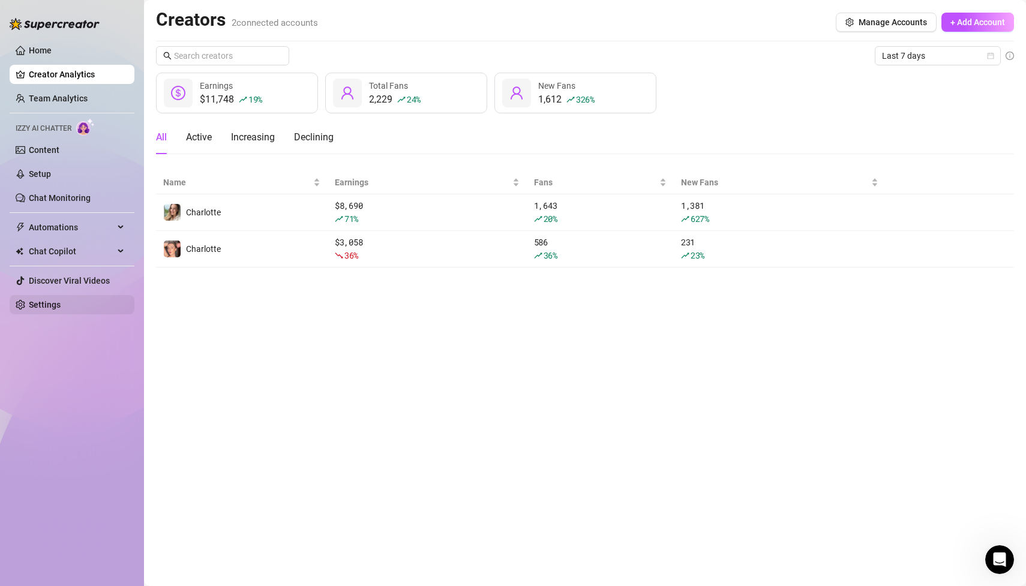
click at [56, 302] on link "Settings" at bounding box center [45, 305] width 32 height 10
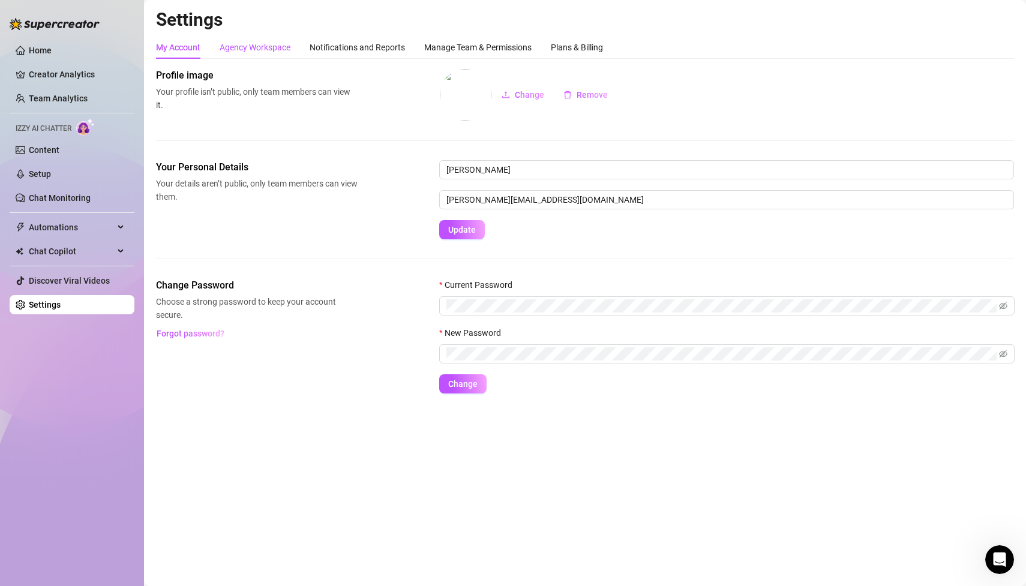
click at [273, 41] on div "Agency Workspace" at bounding box center [255, 47] width 71 height 13
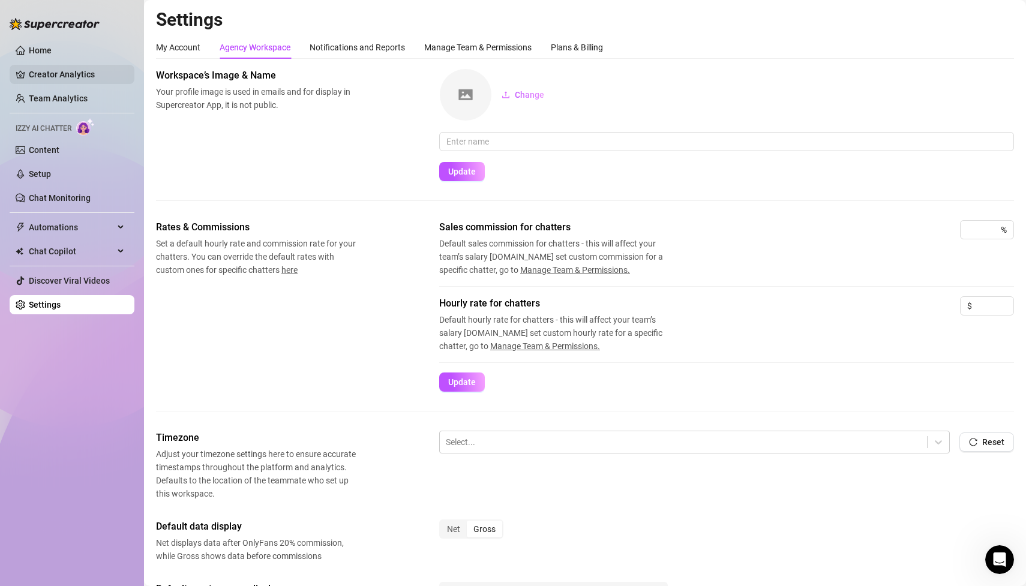
click at [88, 96] on link "Team Analytics" at bounding box center [58, 99] width 59 height 10
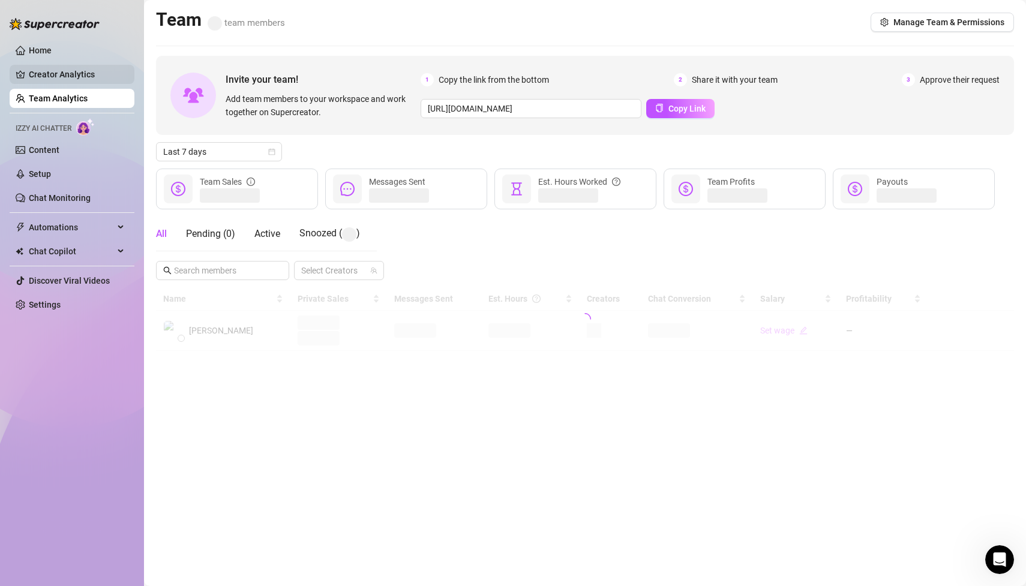
click at [90, 69] on link "Creator Analytics" at bounding box center [77, 74] width 96 height 19
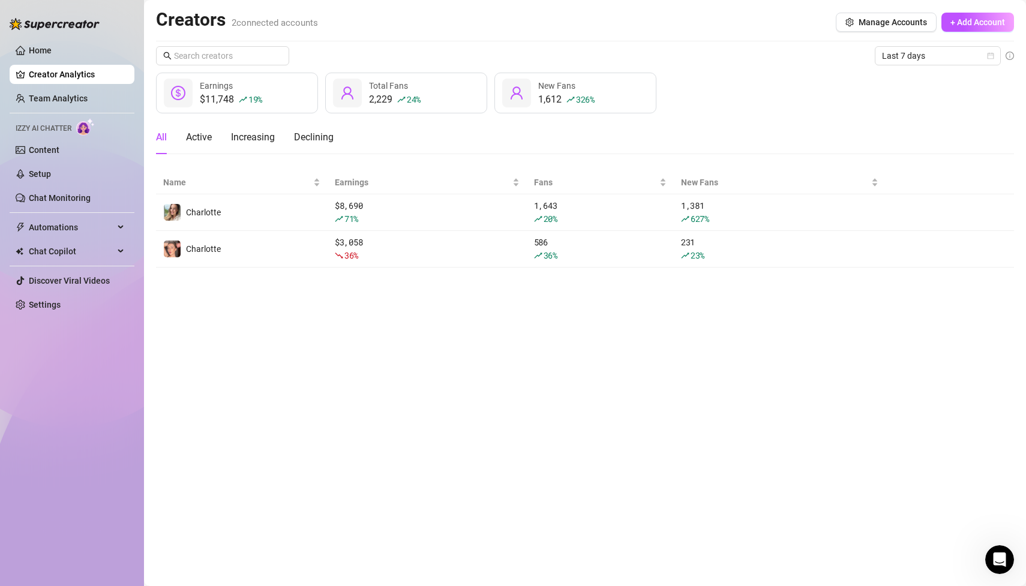
click at [537, 108] on div "1,612 326 % New Fans" at bounding box center [575, 93] width 162 height 41
click at [565, 89] on span "New Fans" at bounding box center [556, 86] width 37 height 10
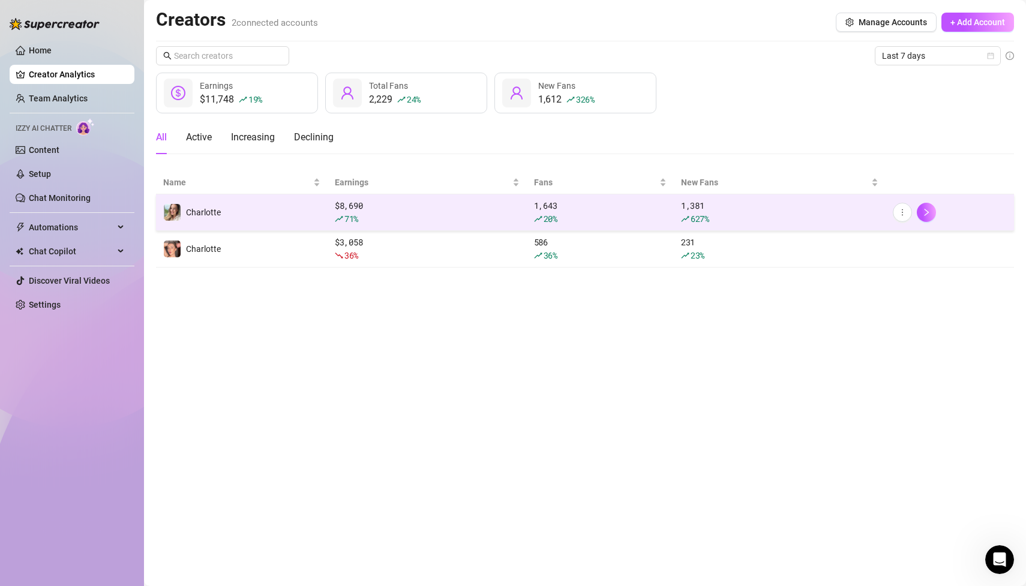
click at [253, 209] on td "Charlotte" at bounding box center [242, 212] width 172 height 37
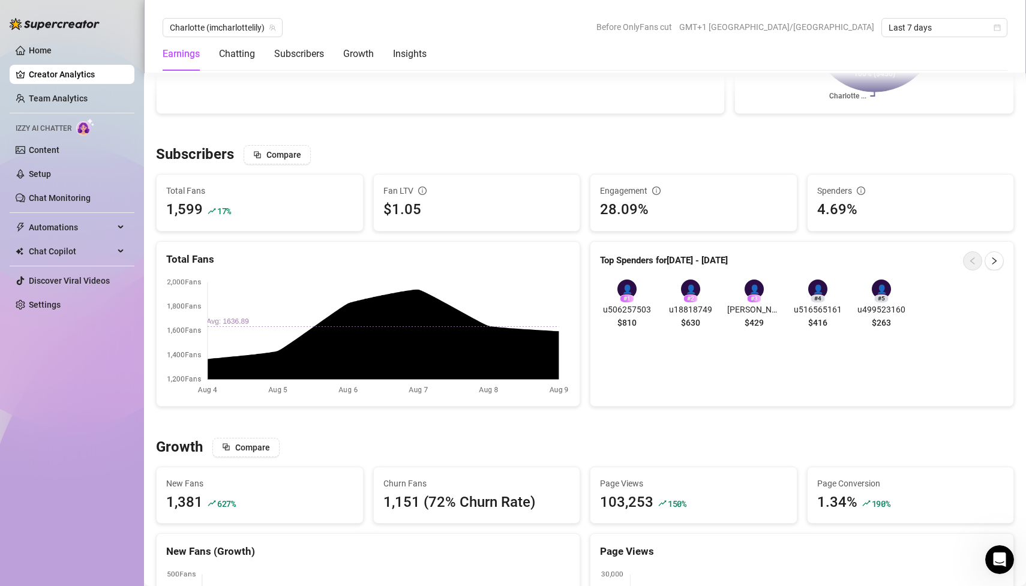
scroll to position [858, 0]
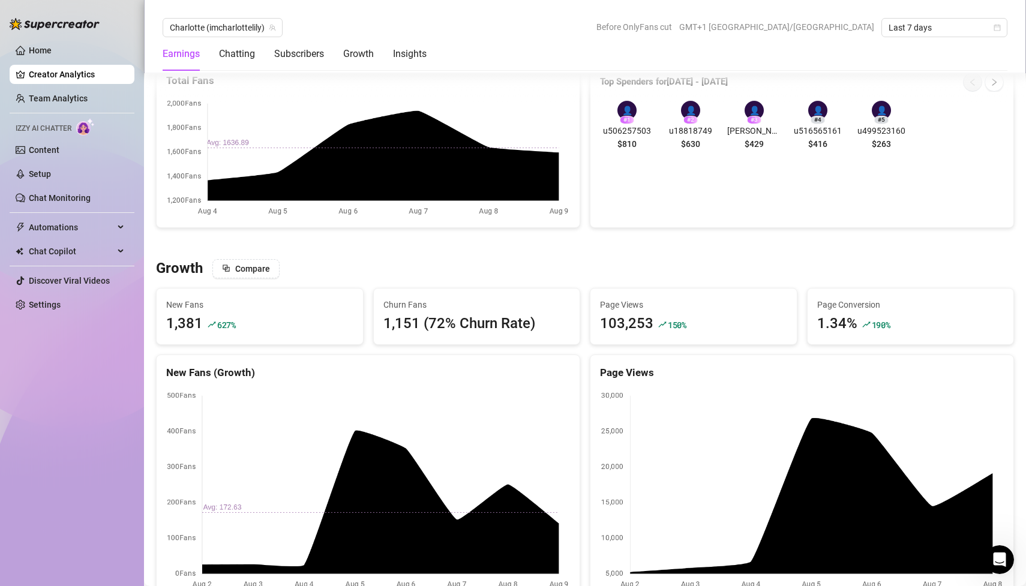
click at [400, 298] on span "Churn Fans" at bounding box center [476, 304] width 187 height 13
click at [417, 50] on div "Insights" at bounding box center [410, 54] width 34 height 14
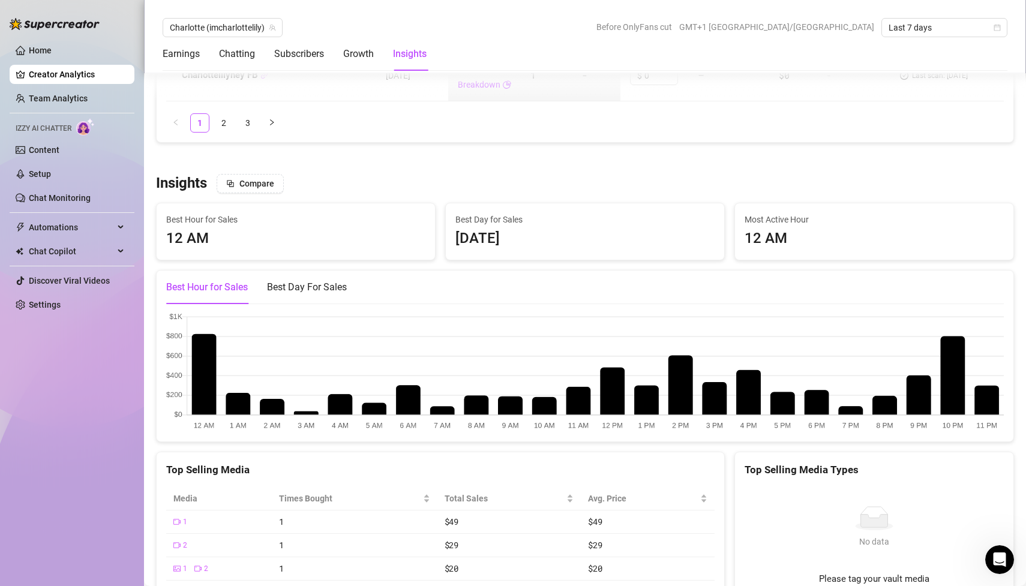
scroll to position [2076, 0]
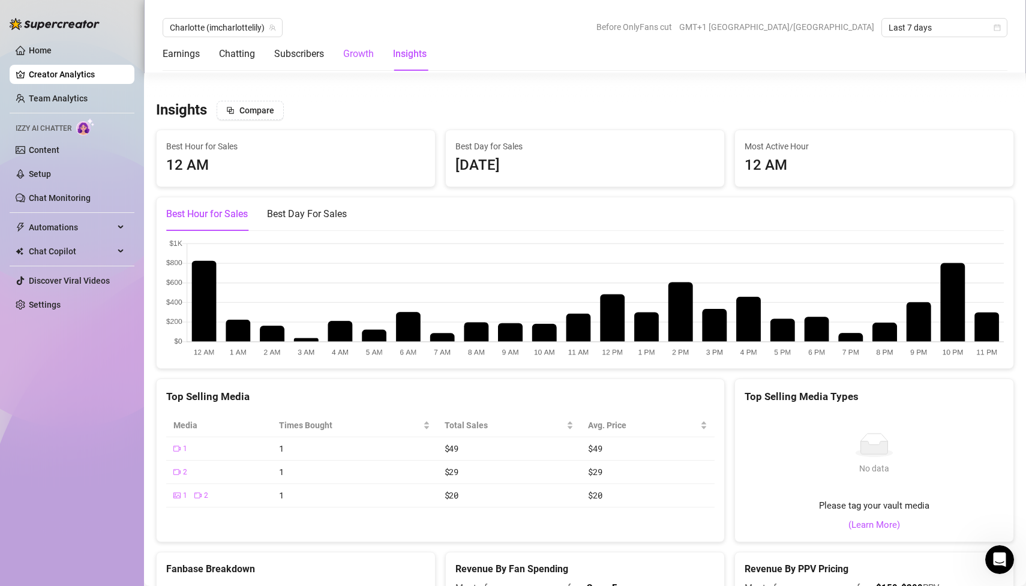
click at [360, 56] on div "Growth" at bounding box center [358, 54] width 31 height 14
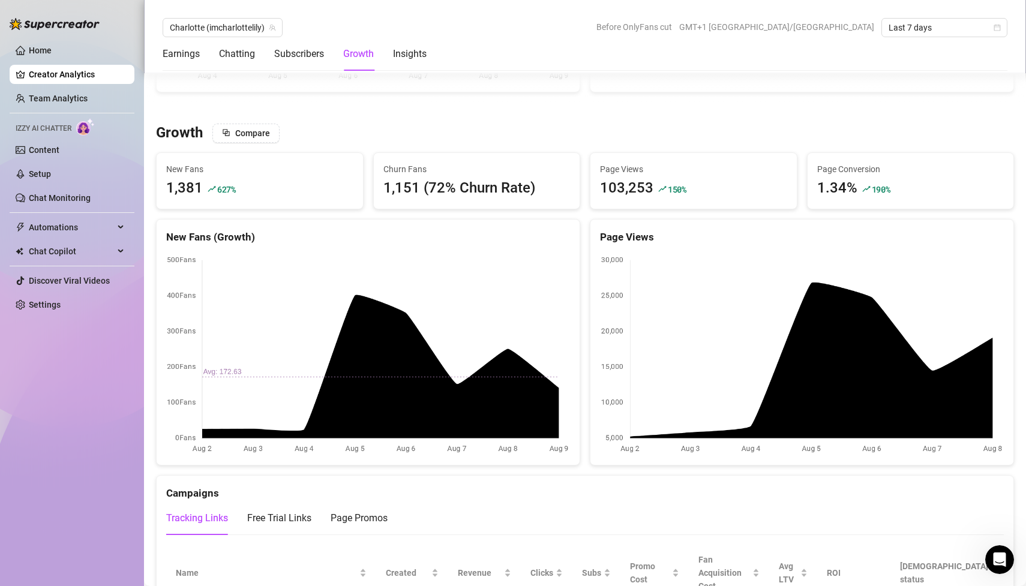
scroll to position [984, 0]
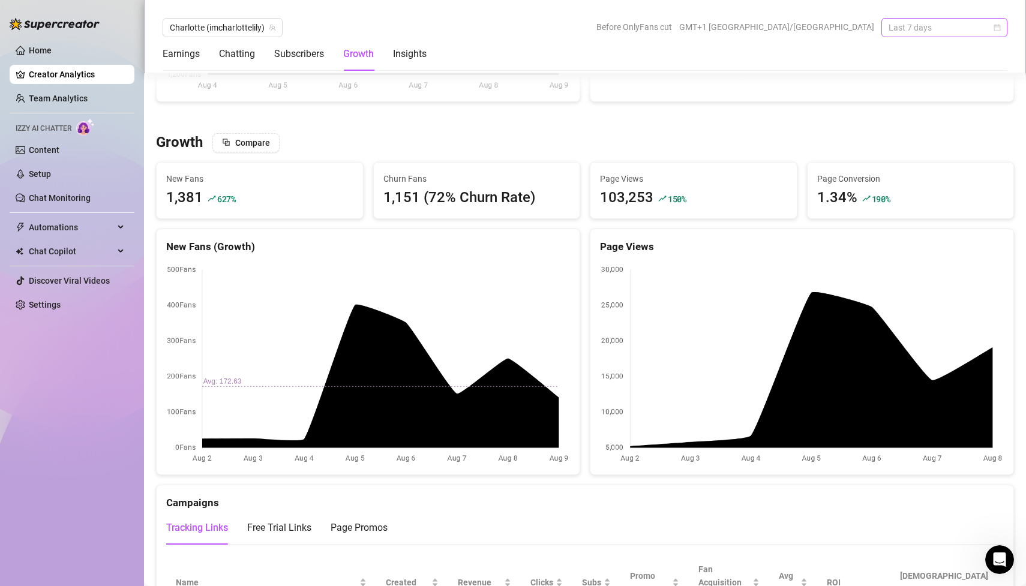
click at [890, 36] on span "Last 7 days" at bounding box center [945, 28] width 112 height 18
click at [896, 52] on div "Last 24 hours" at bounding box center [944, 51] width 107 height 13
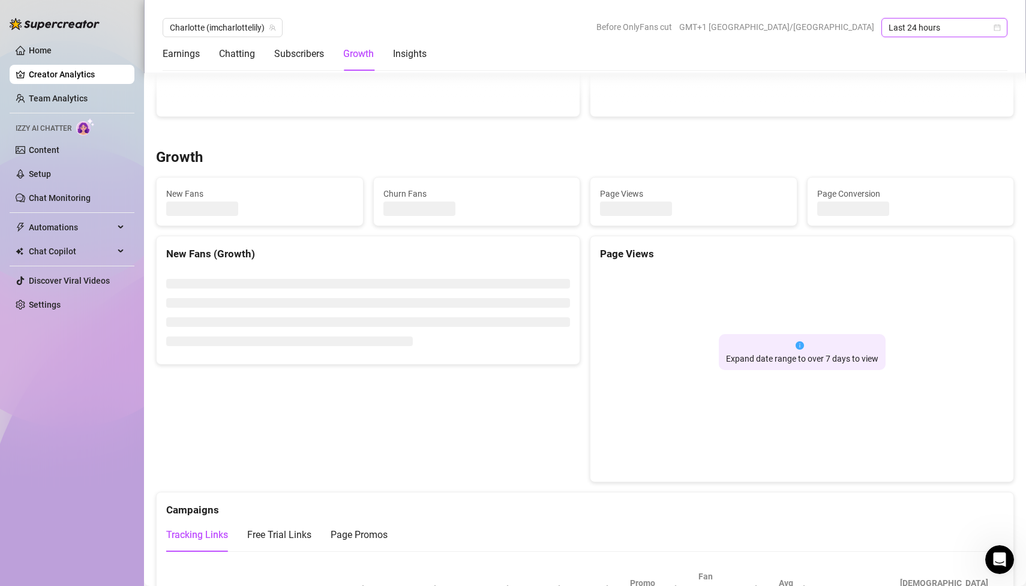
scroll to position [979, 0]
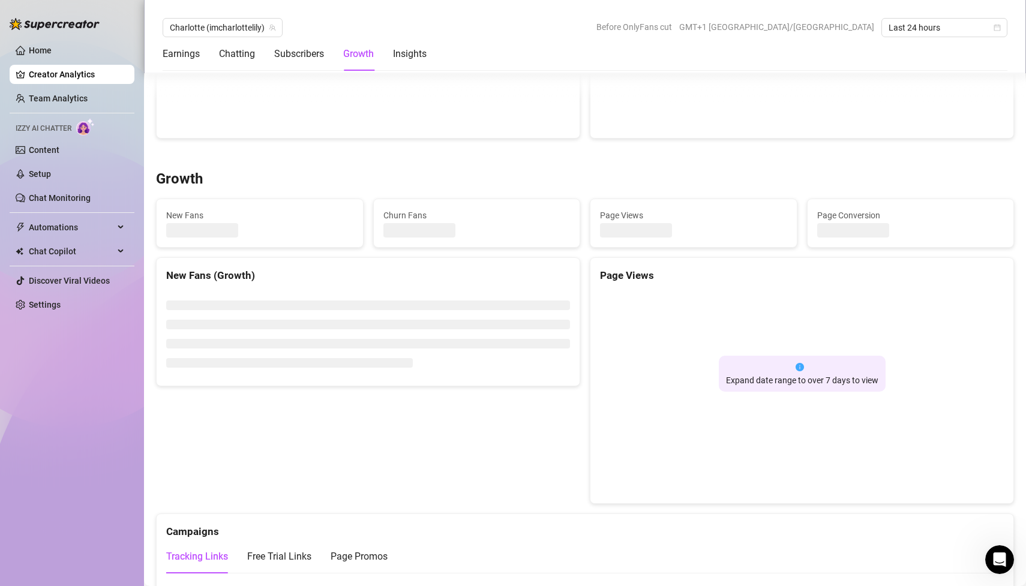
click at [730, 376] on div "Expand date range to over 7 days to view" at bounding box center [802, 380] width 152 height 13
click at [900, 28] on span "Last 24 hours" at bounding box center [945, 28] width 112 height 18
